Goal: Transaction & Acquisition: Download file/media

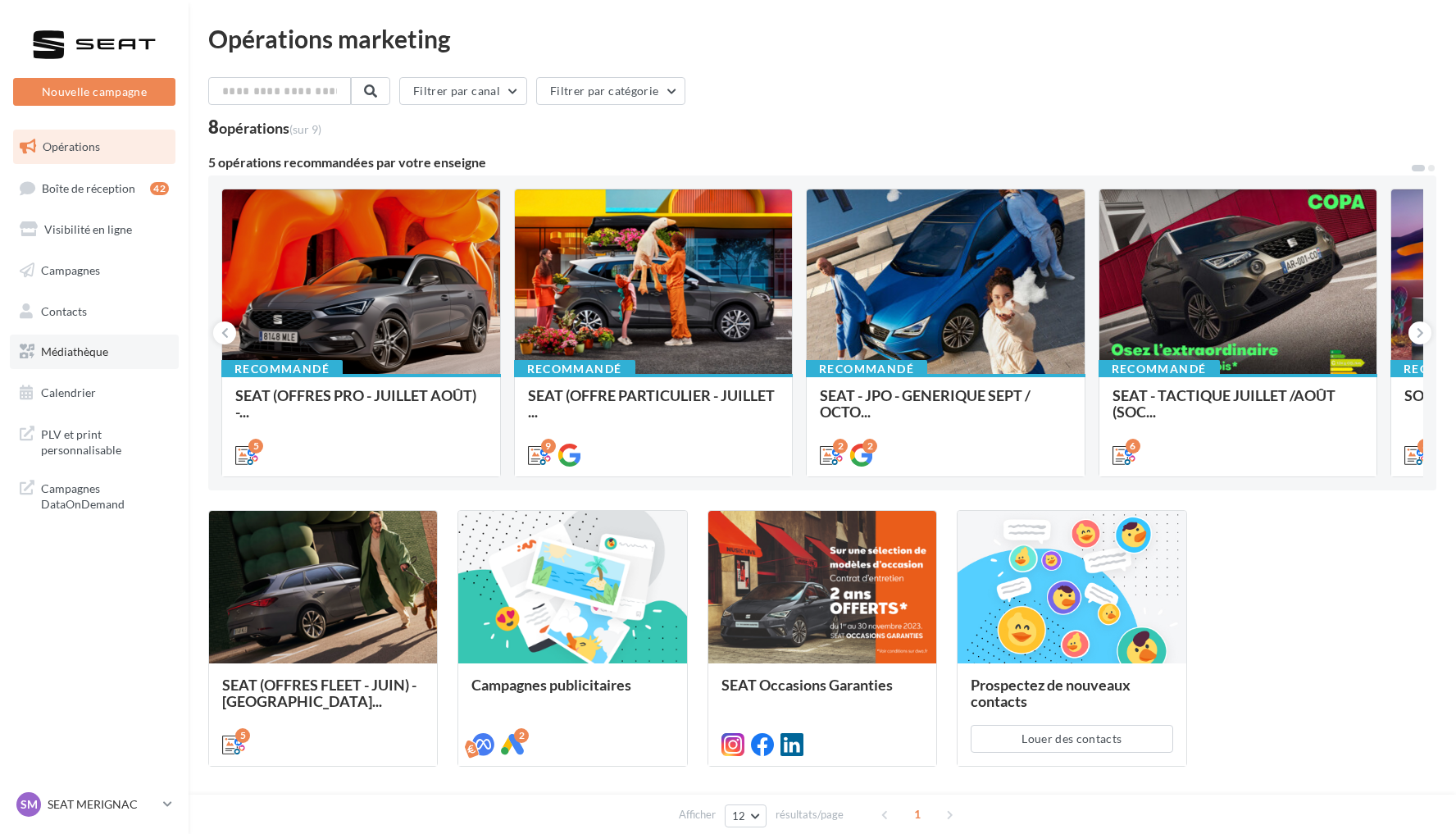
click at [129, 340] on link "Médiathèque" at bounding box center [94, 352] width 169 height 35
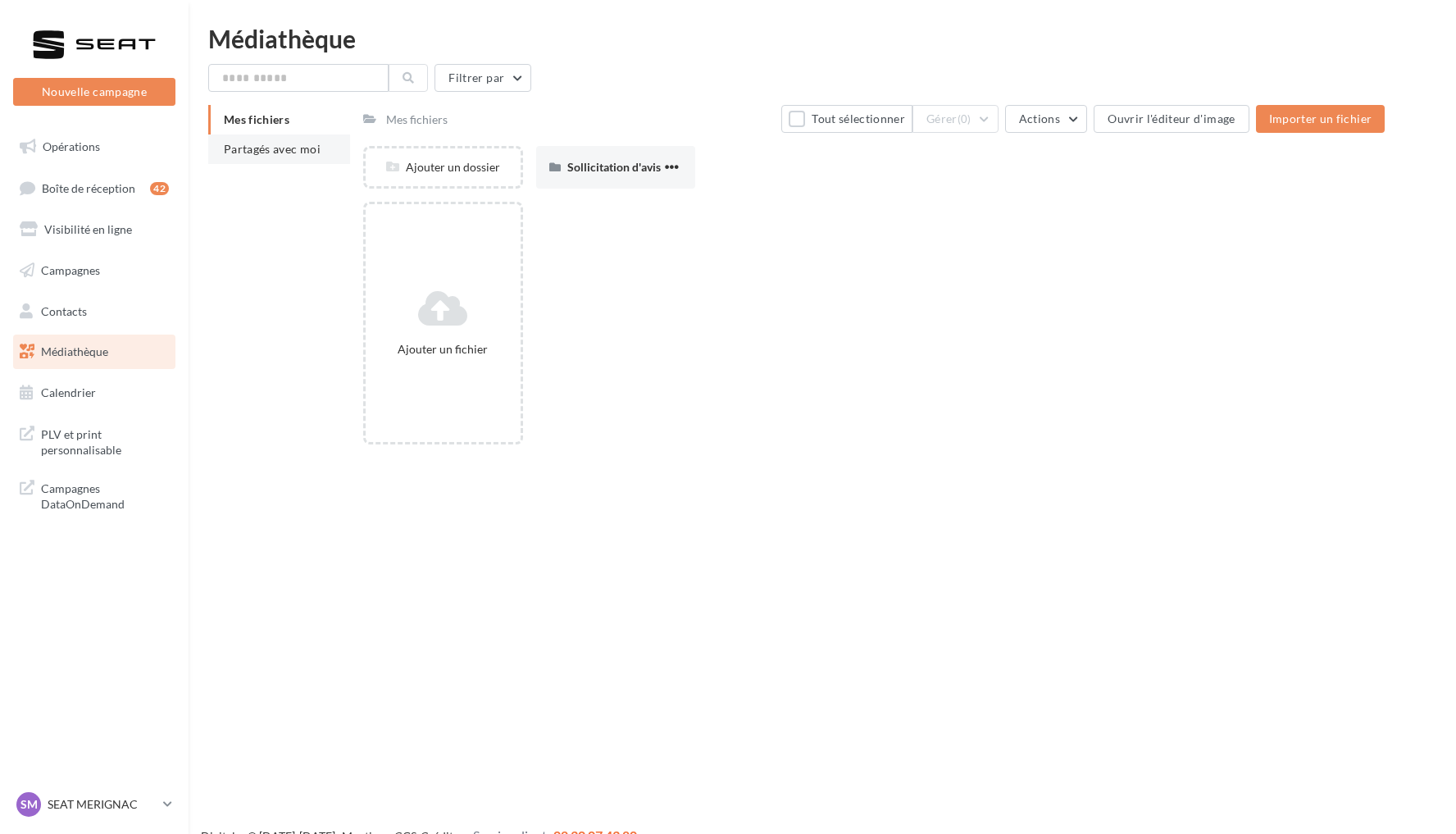
click at [292, 150] on span "Partagés avec moi" at bounding box center [272, 148] width 97 height 14
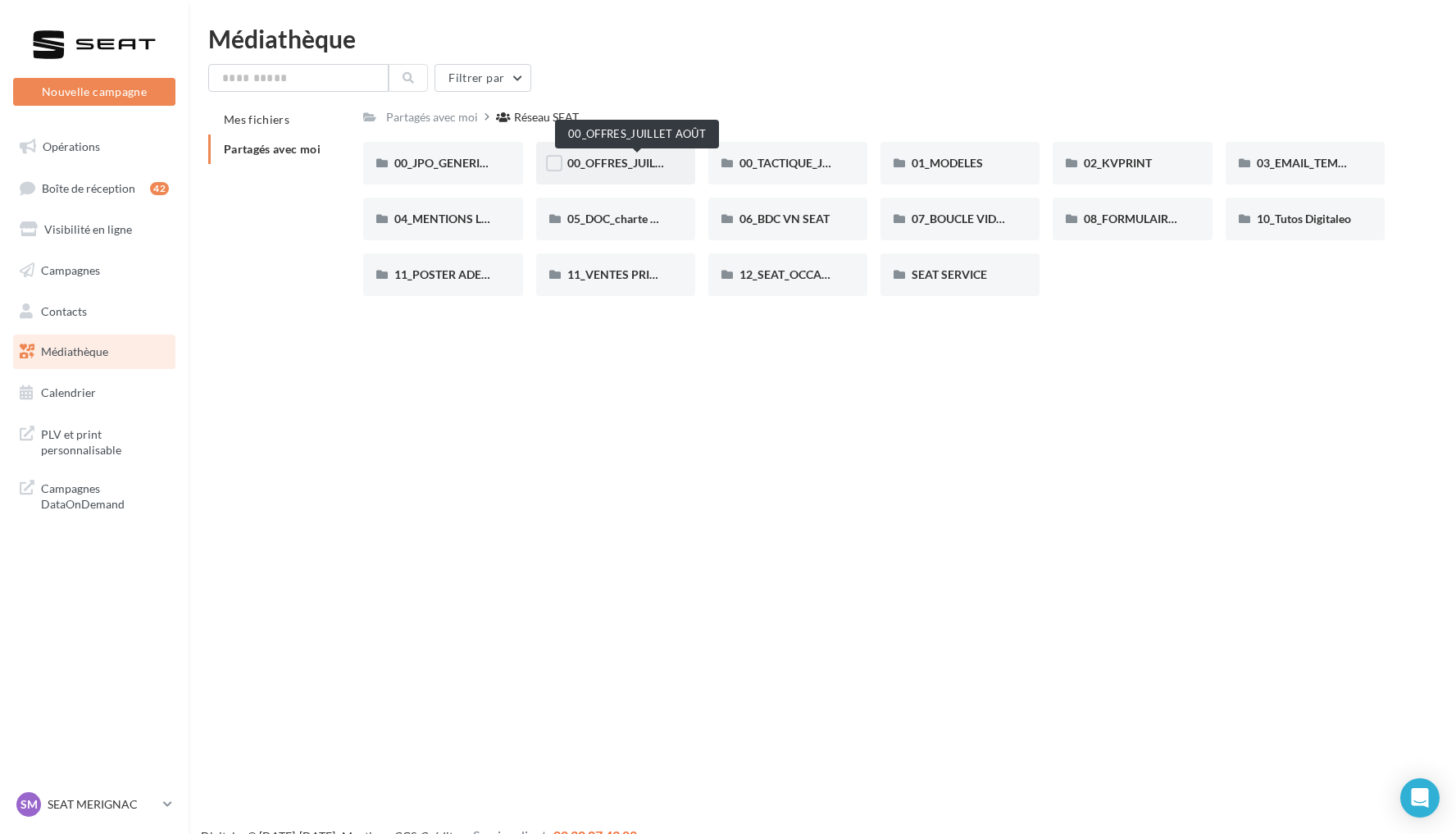
click at [656, 161] on span "00_OFFRES_JUILLET AOÛT" at bounding box center [637, 162] width 141 height 14
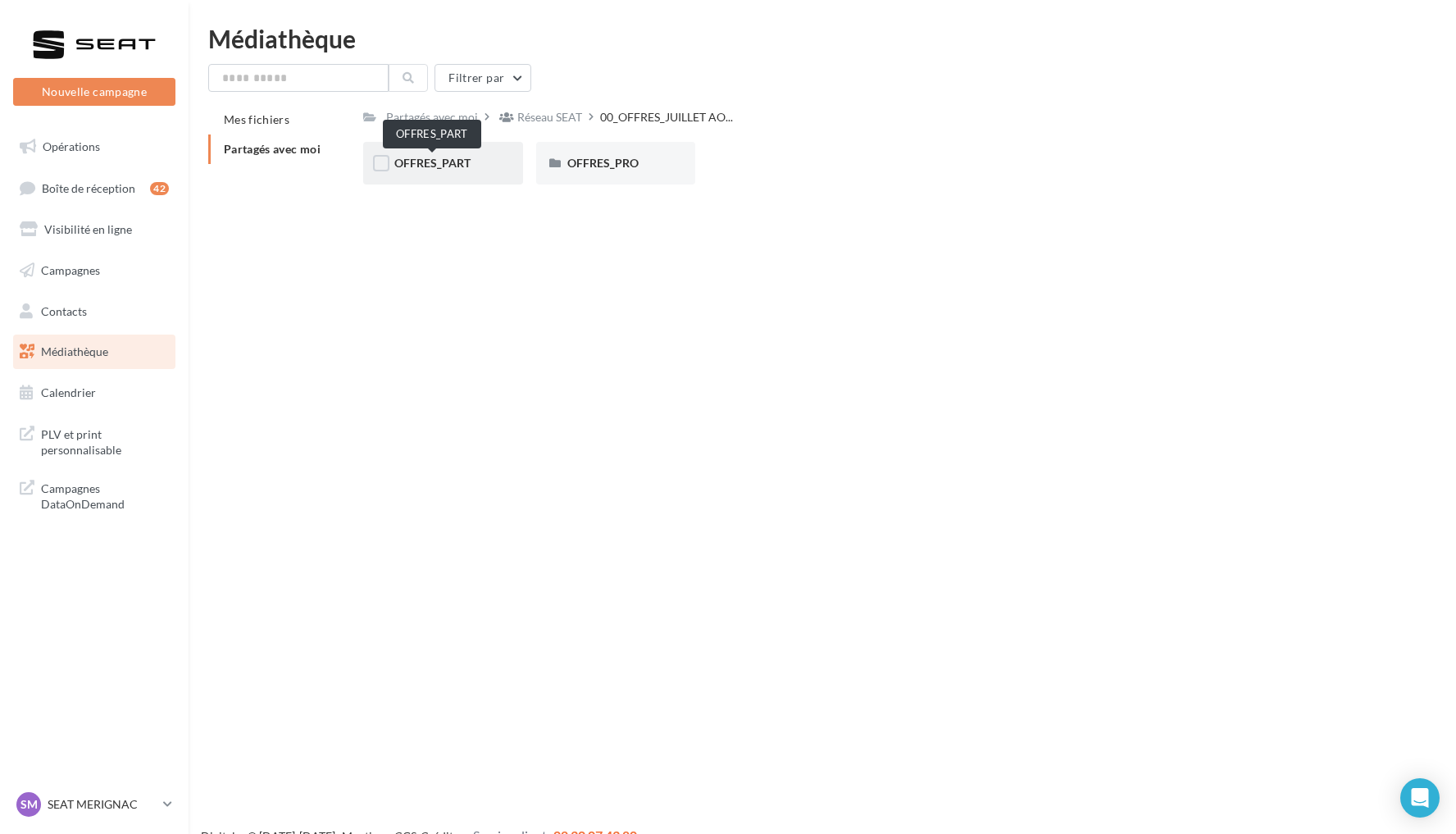
click at [464, 161] on span "OFFRES_PART" at bounding box center [432, 162] width 76 height 14
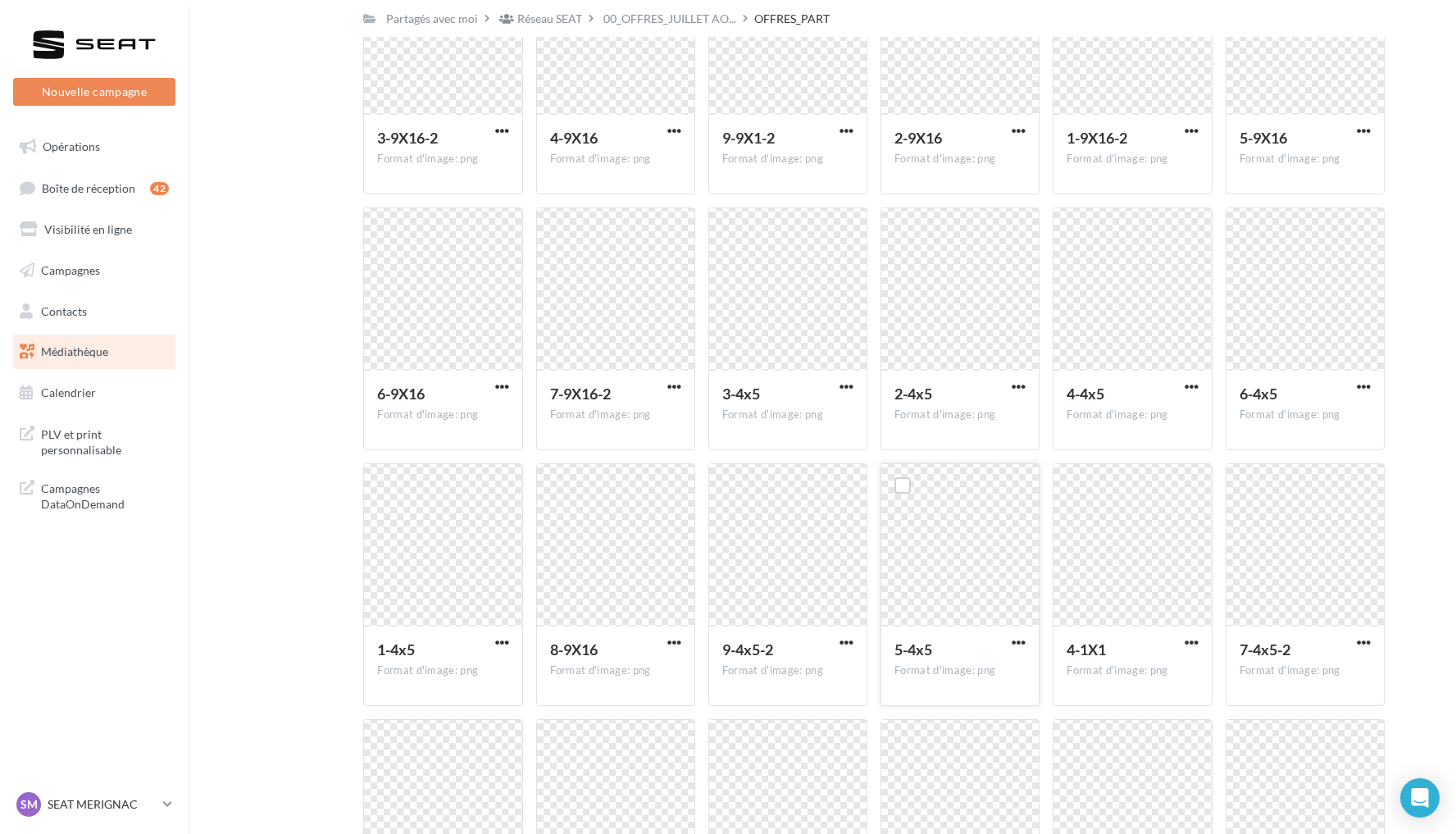
scroll to position [210, 0]
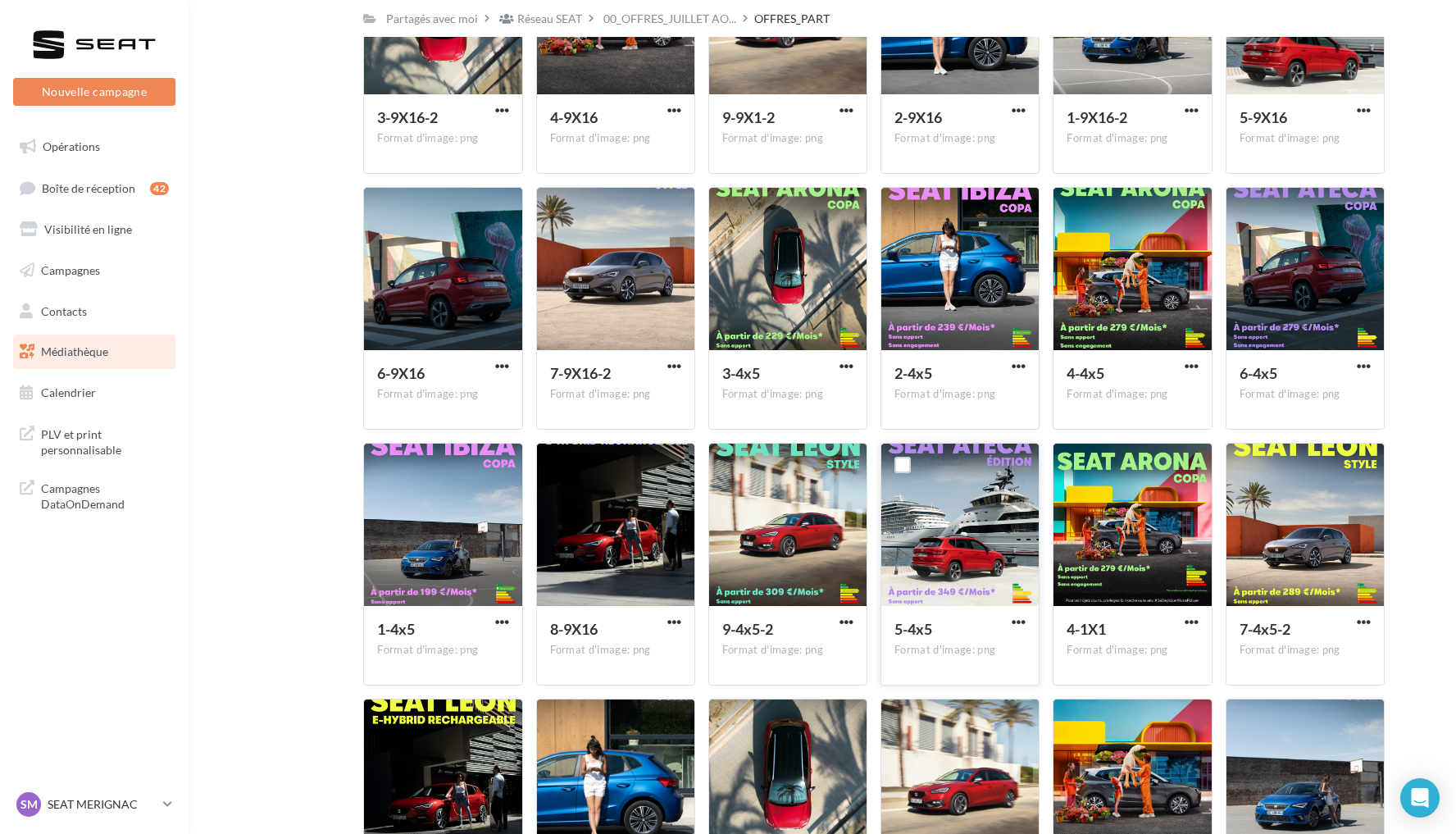
click at [1015, 636] on div "5-4x5" at bounding box center [960, 631] width 131 height 24
click at [1018, 615] on span "button" at bounding box center [1018, 622] width 14 height 14
click at [956, 665] on button "Télécharger" at bounding box center [947, 654] width 164 height 42
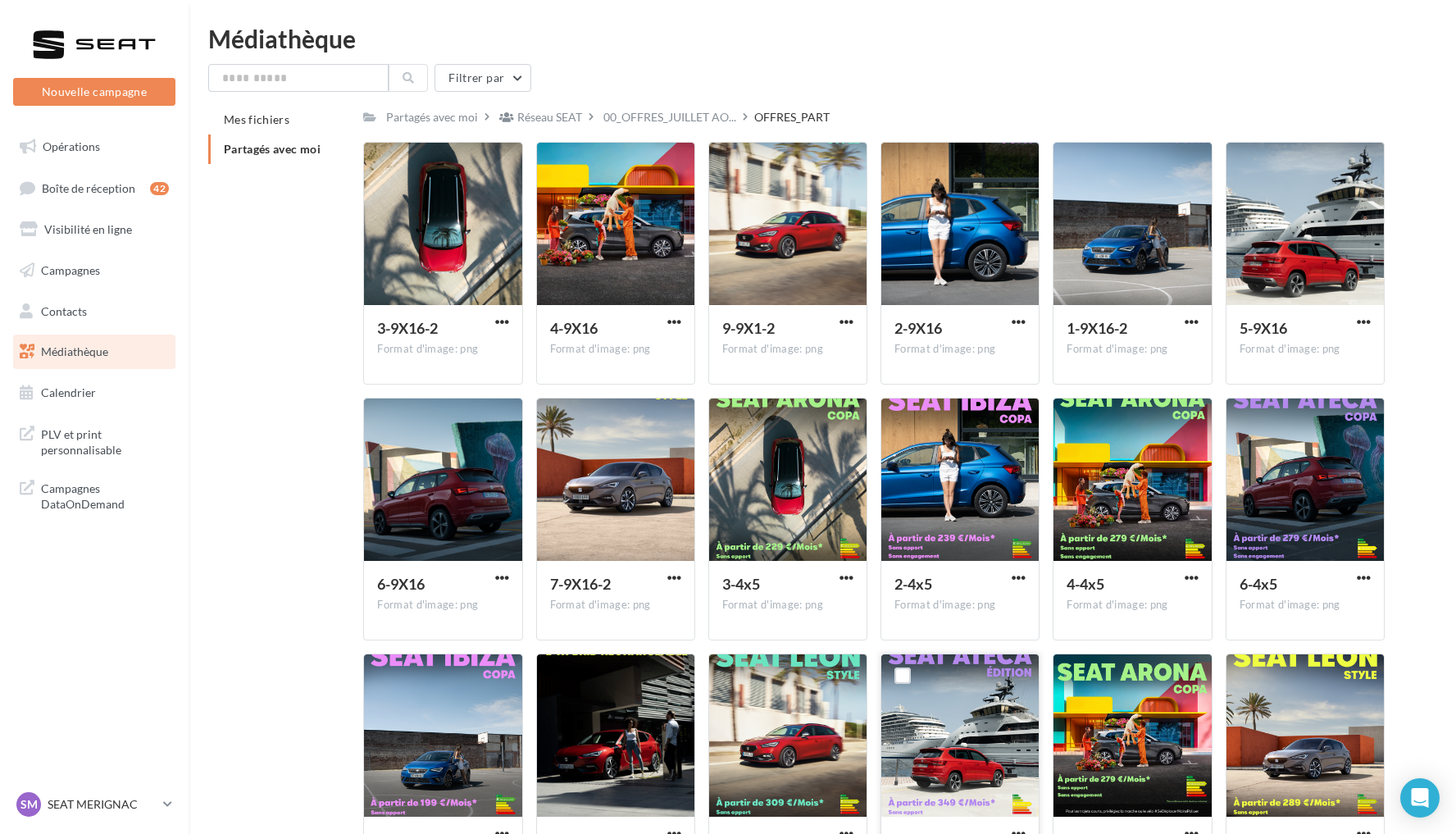
scroll to position [0, 0]
click at [87, 344] on span "Médiathèque" at bounding box center [74, 351] width 67 height 14
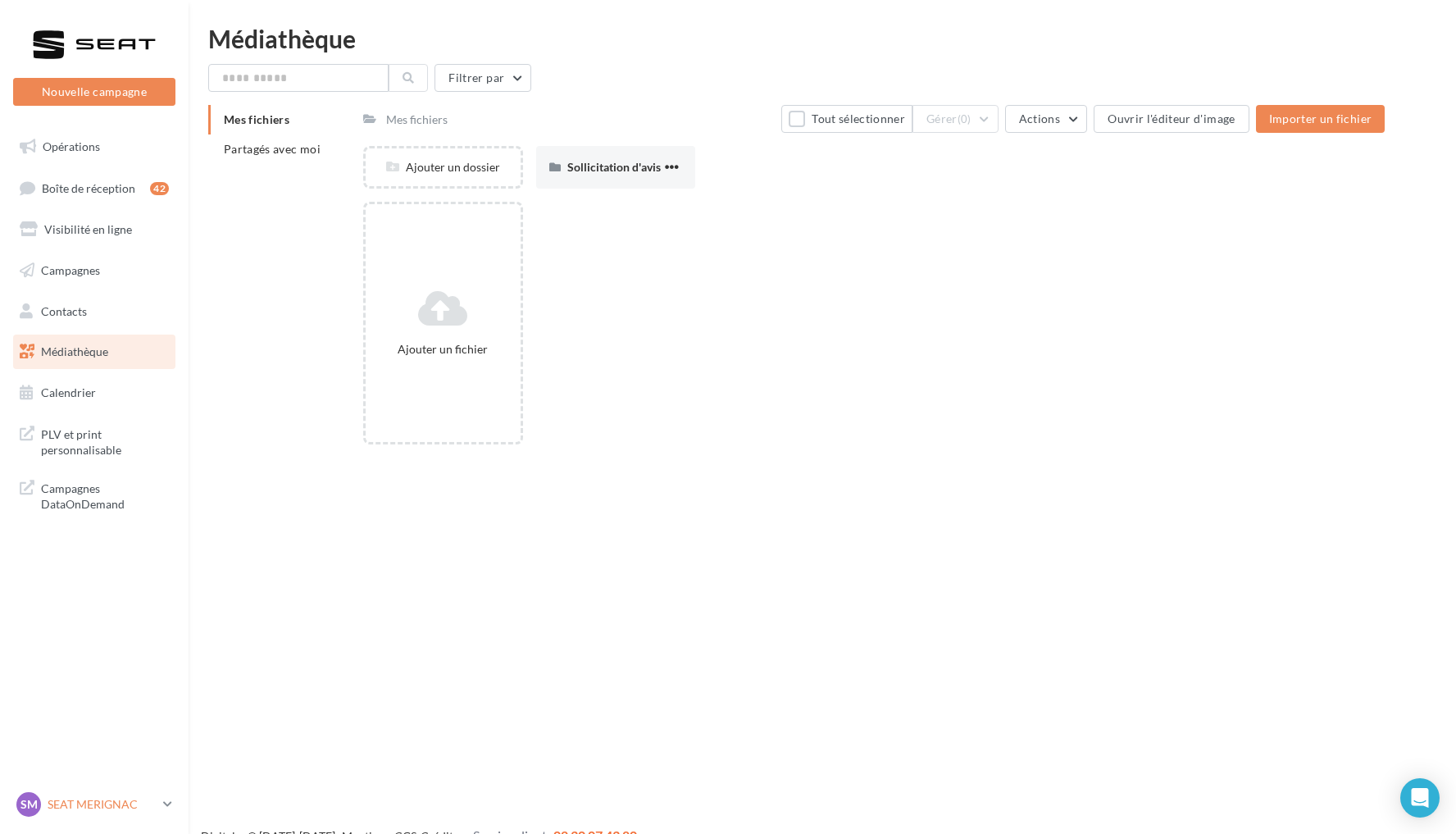
click at [124, 804] on p "SEAT MERIGNAC" at bounding box center [102, 804] width 109 height 16
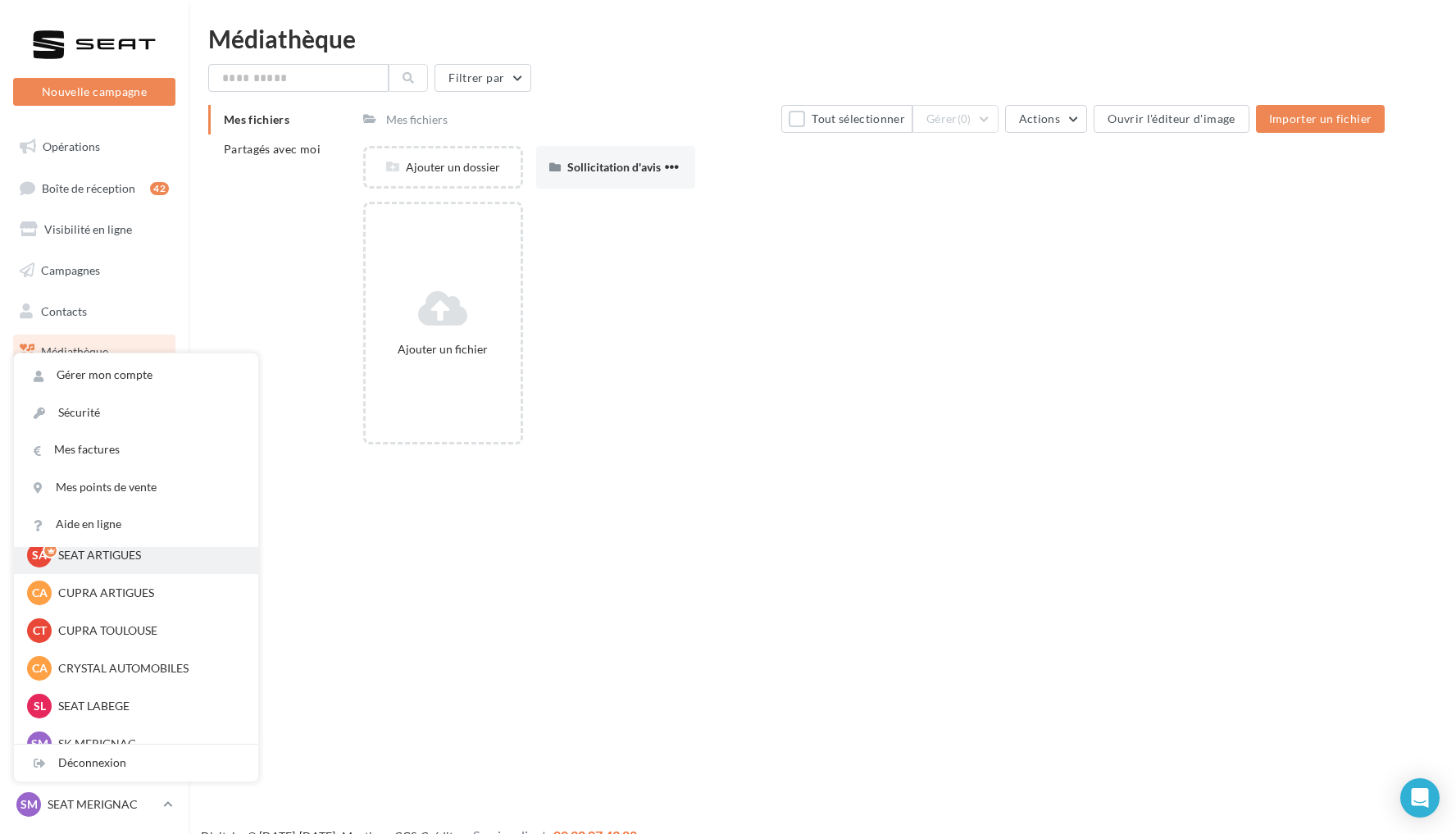
scroll to position [71, 0]
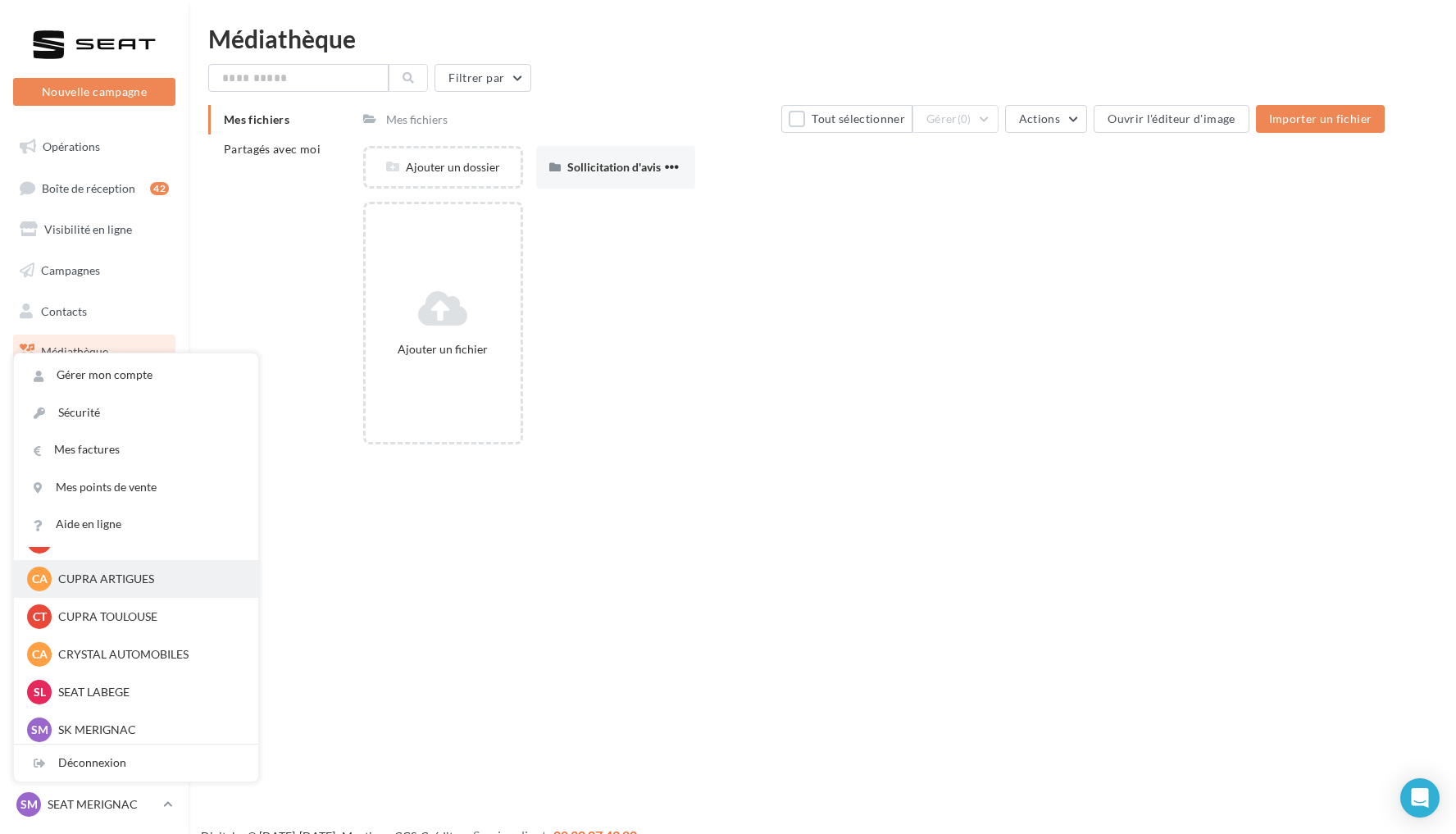
click at [147, 586] on div "CA CUPRA ARTIGUES cupra_bordeaux" at bounding box center [136, 578] width 218 height 24
